Goal: Book appointment/travel/reservation

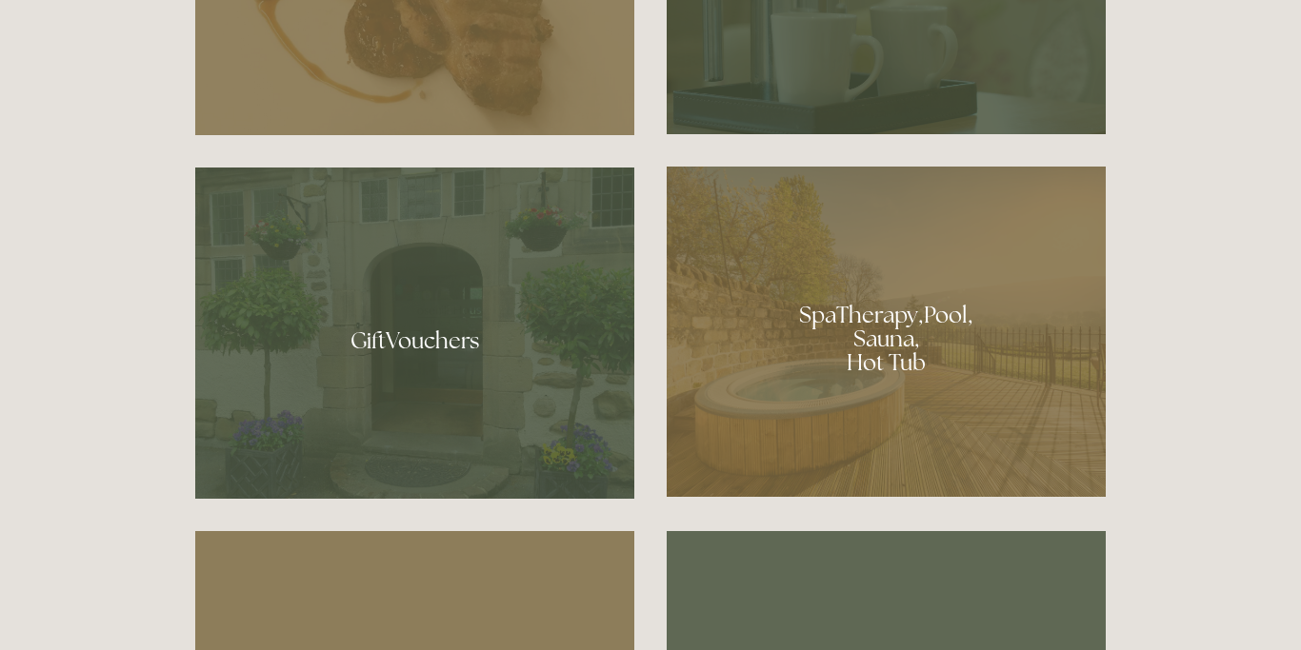
scroll to position [1311, 0]
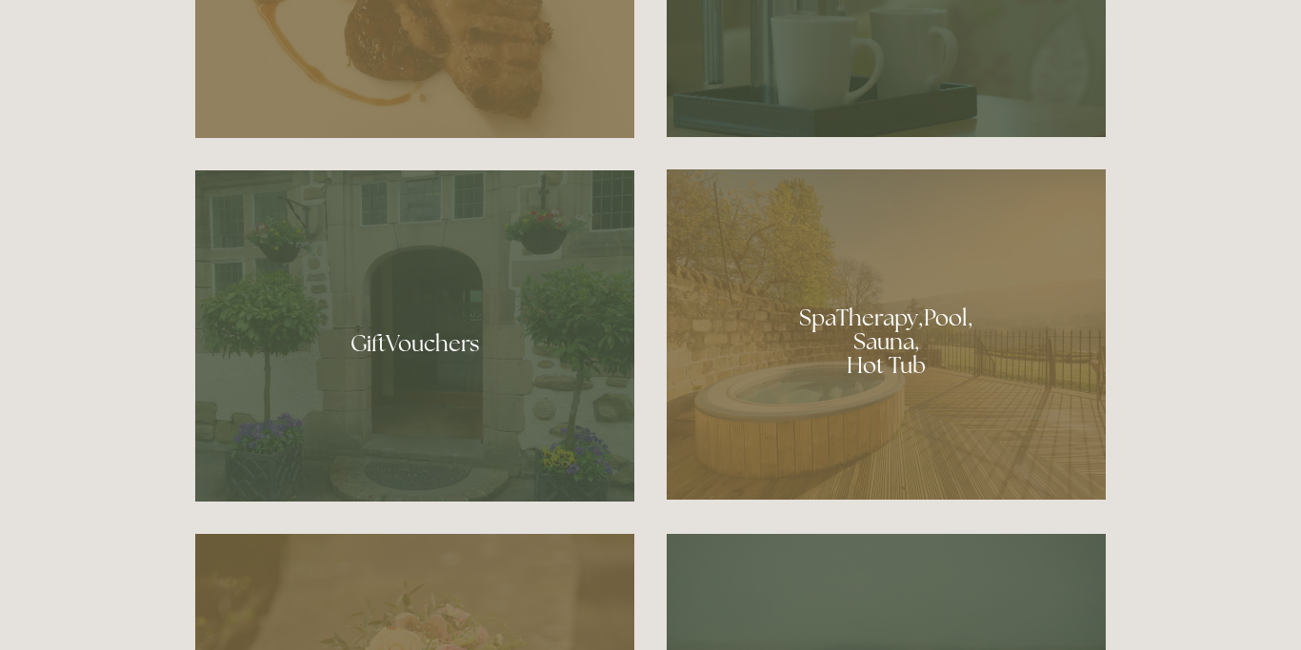
click at [916, 338] on div at bounding box center [886, 334] width 439 height 330
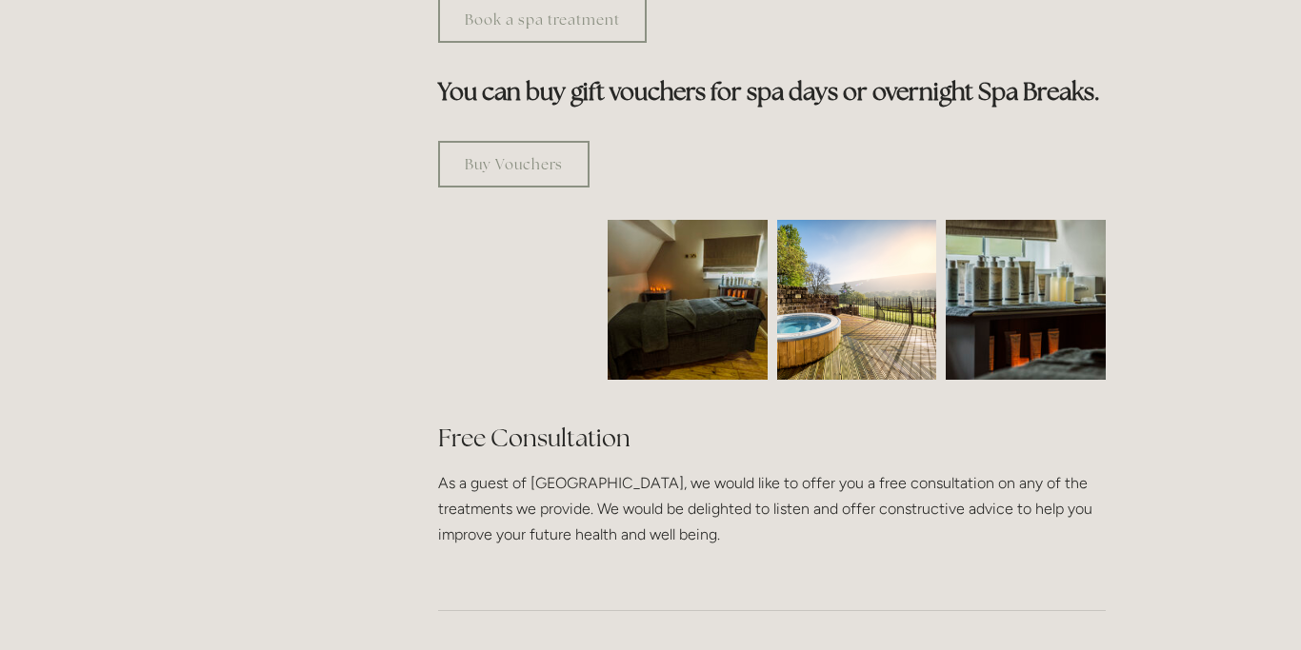
scroll to position [1156, 0]
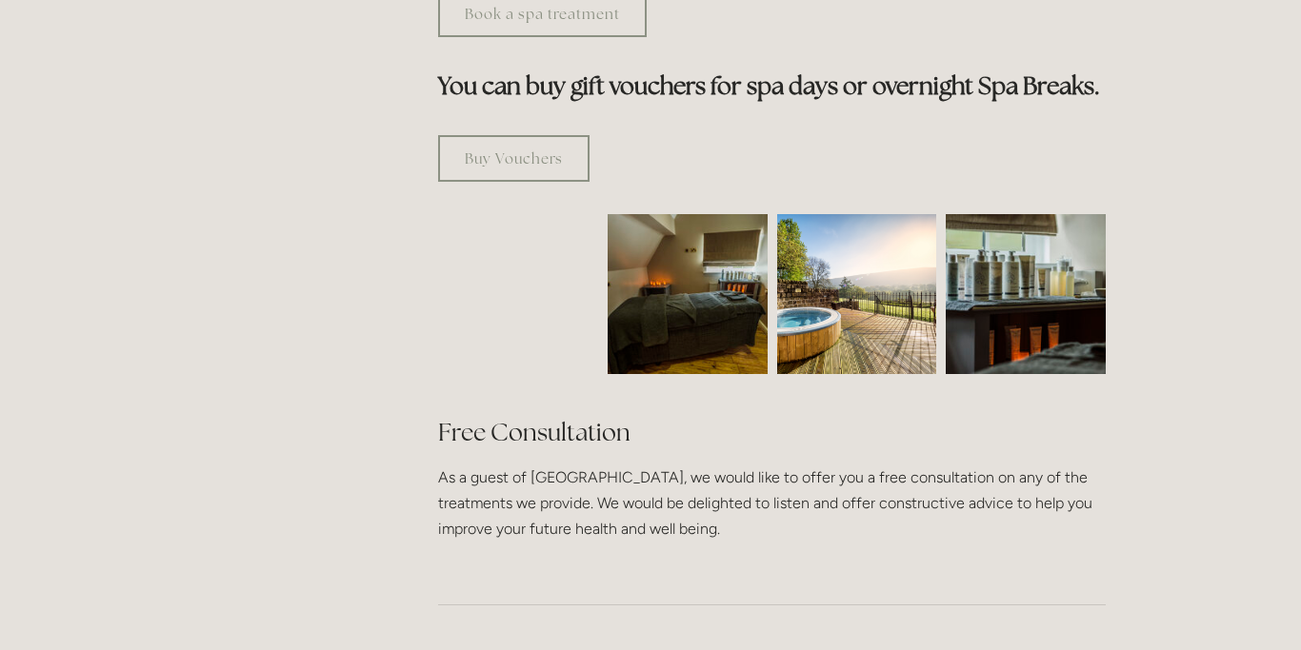
click at [887, 256] on img at bounding box center [857, 294] width 160 height 160
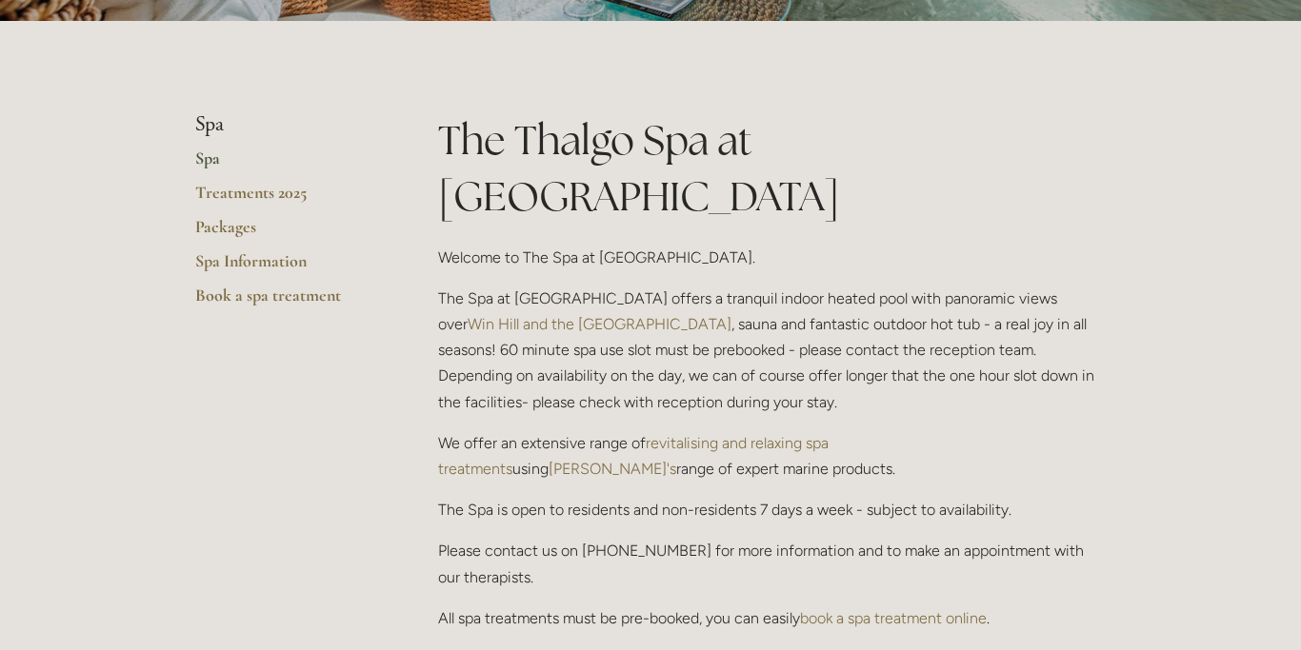
scroll to position [387, 0]
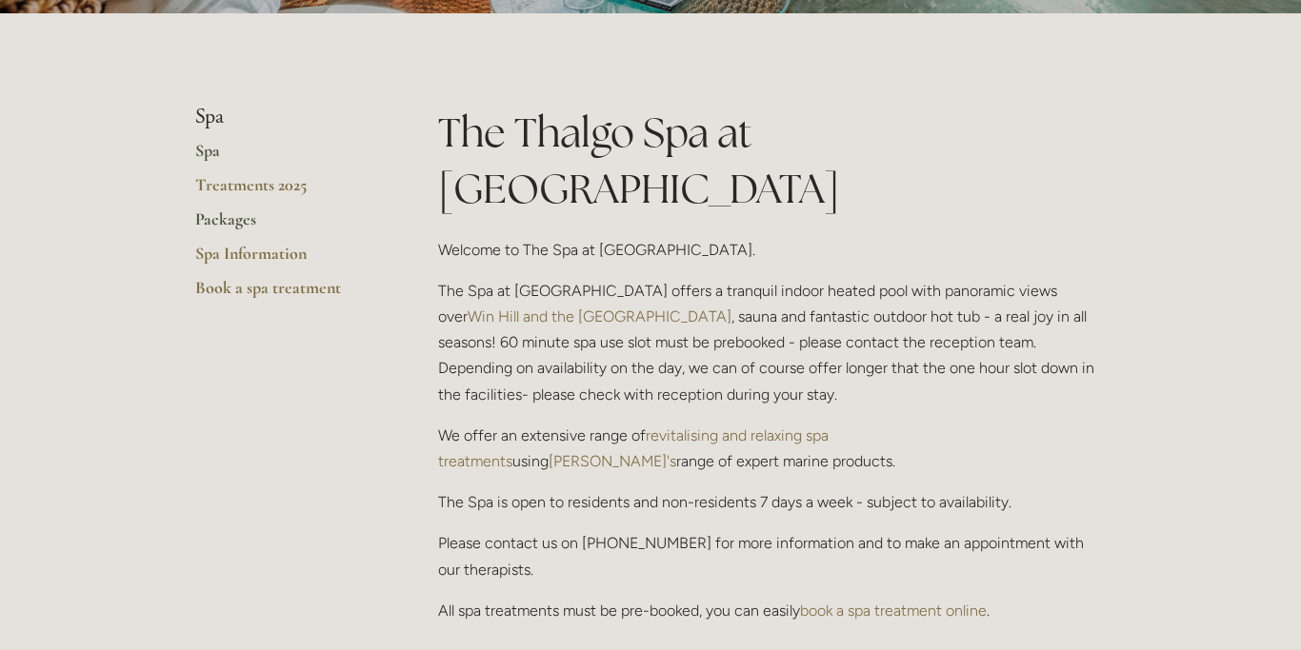
click at [229, 224] on link "Packages" at bounding box center [286, 226] width 182 height 34
